Goal: Check status

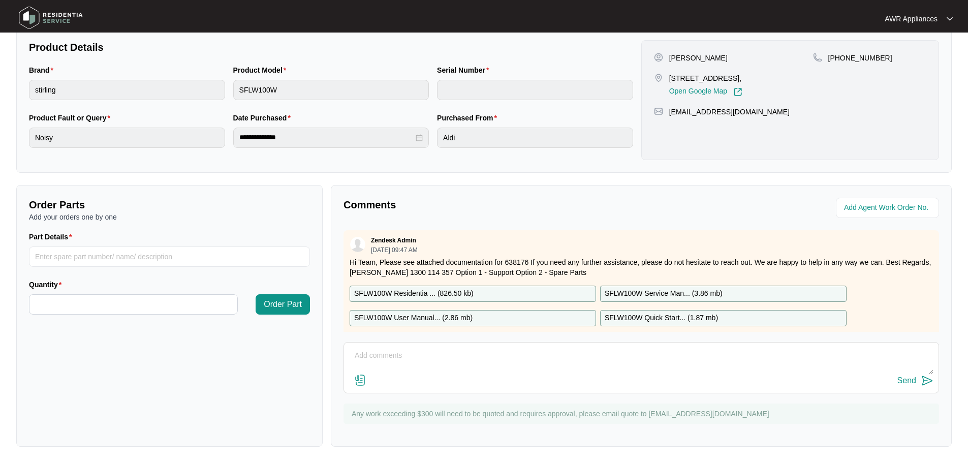
scroll to position [182, 0]
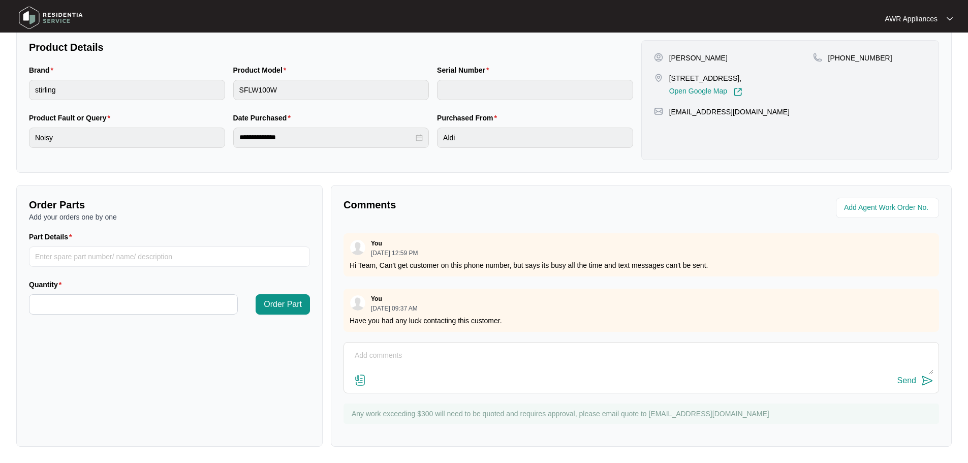
click at [27, 18] on img at bounding box center [50, 18] width 71 height 30
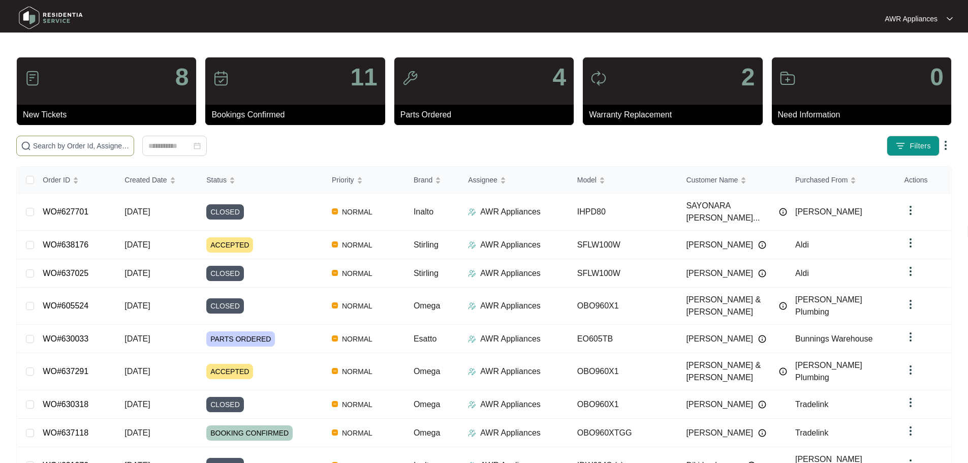
click at [51, 149] on input "text" at bounding box center [81, 145] width 97 height 11
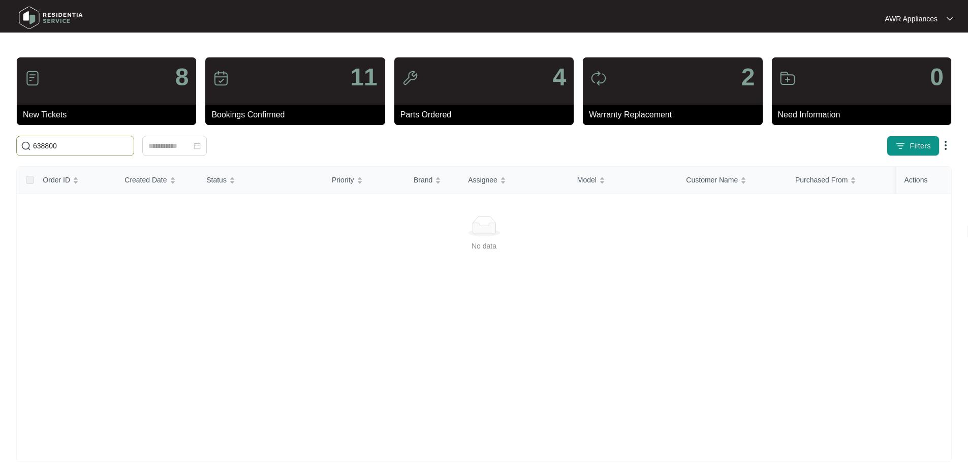
type input "638800"
click at [32, 27] on img at bounding box center [50, 18] width 71 height 30
click at [31, 14] on img at bounding box center [50, 18] width 71 height 30
